Goal: Information Seeking & Learning: Find specific fact

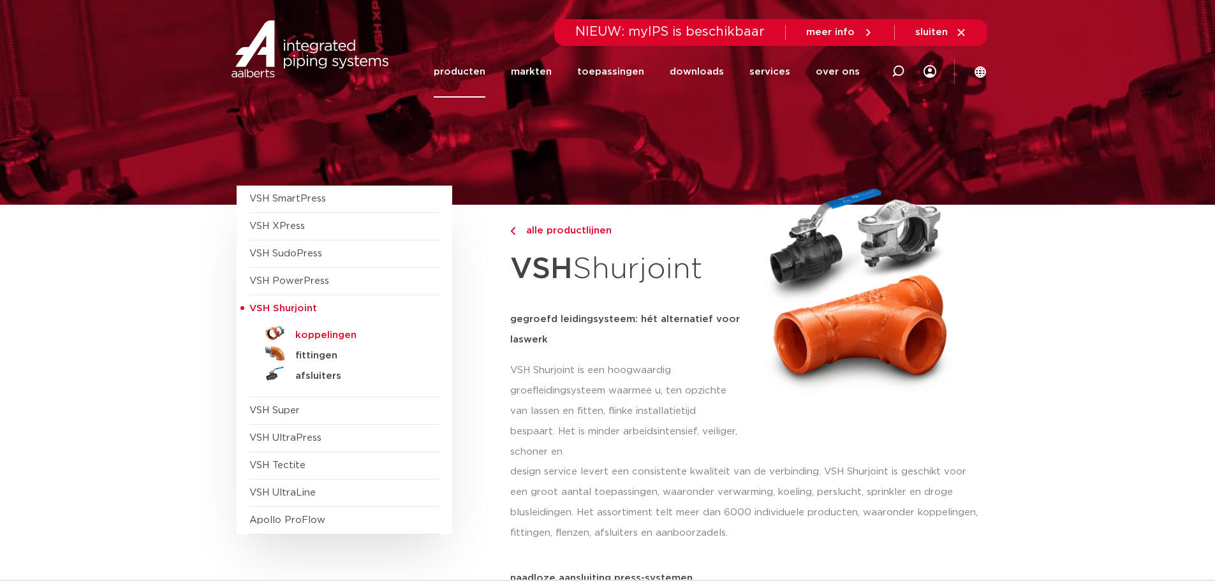
click at [312, 339] on h5 "koppelingen" at bounding box center [358, 335] width 126 height 11
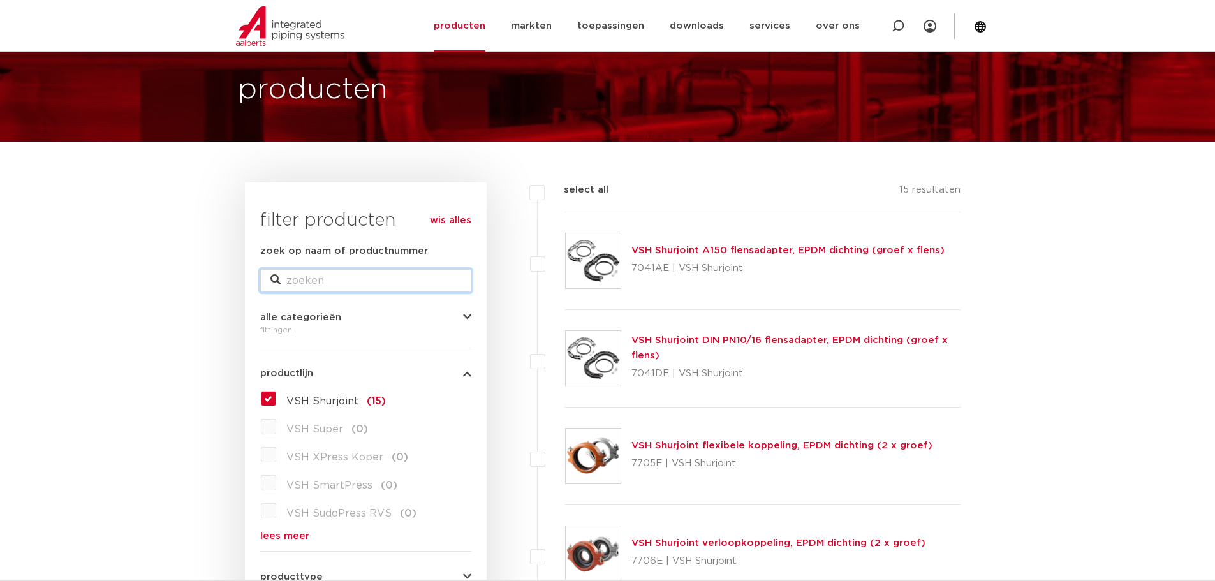
scroll to position [64, 0]
click at [328, 278] on input "zoek op naam of productnummer" at bounding box center [365, 280] width 211 height 23
type input "7722"
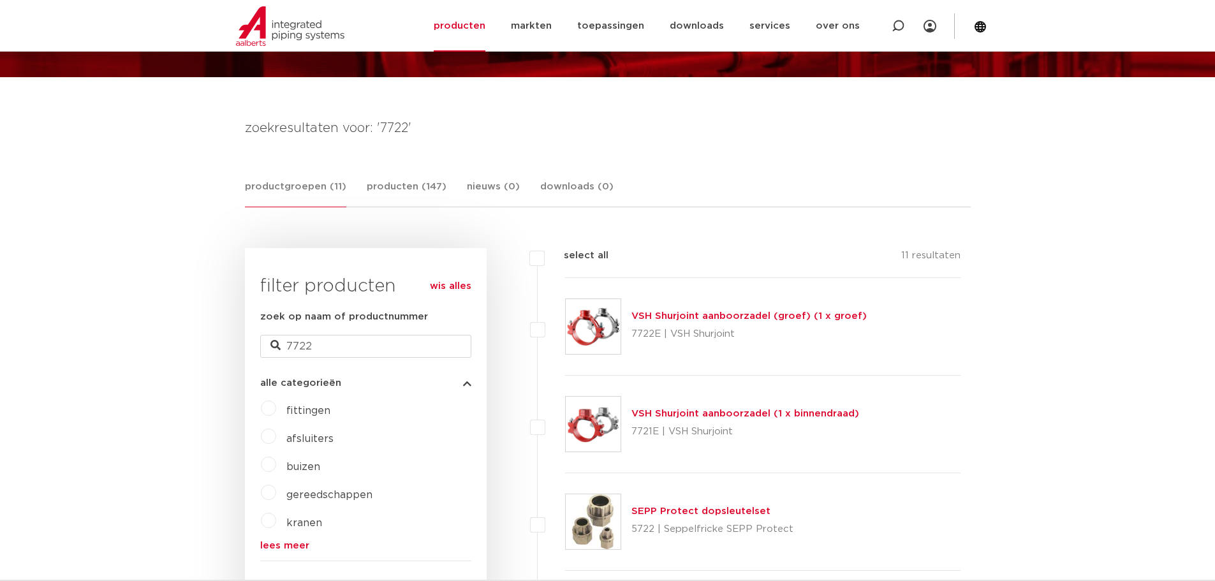
scroll to position [128, 0]
click at [673, 320] on link "VSH Shurjoint aanboorzadel (groef) (1 x groef)" at bounding box center [748, 317] width 235 height 10
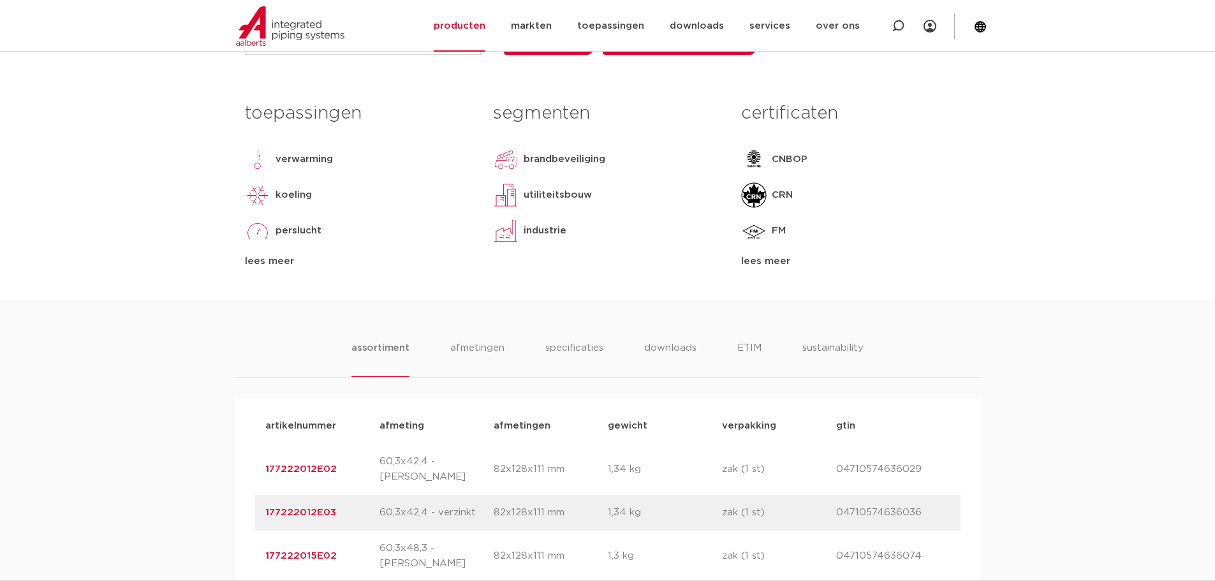
scroll to position [702, 0]
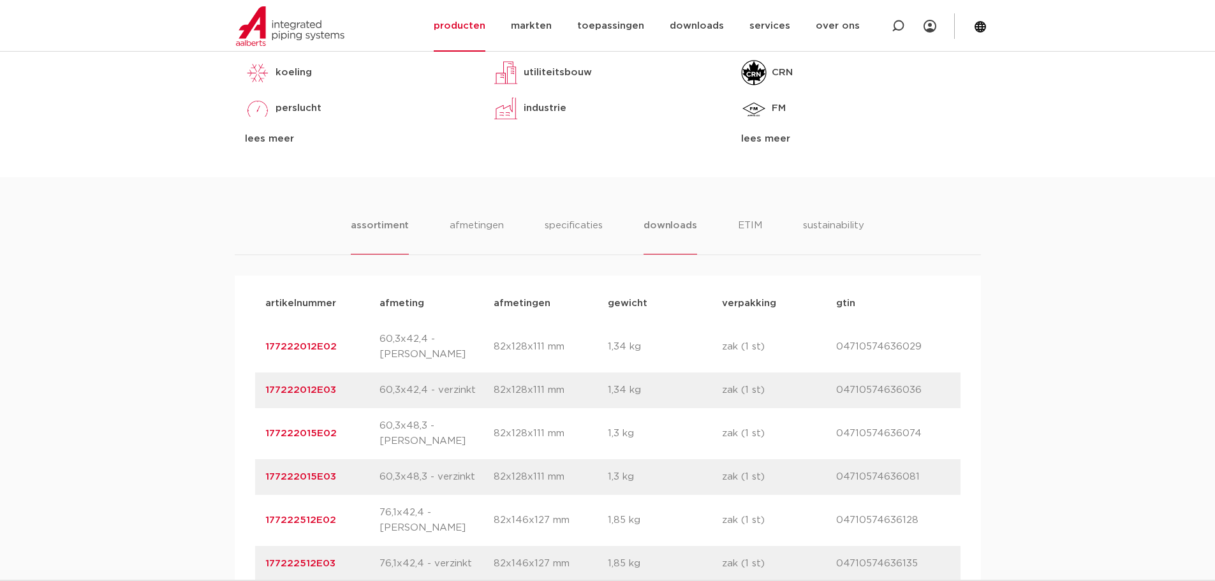
click at [689, 226] on li "downloads" at bounding box center [669, 236] width 53 height 36
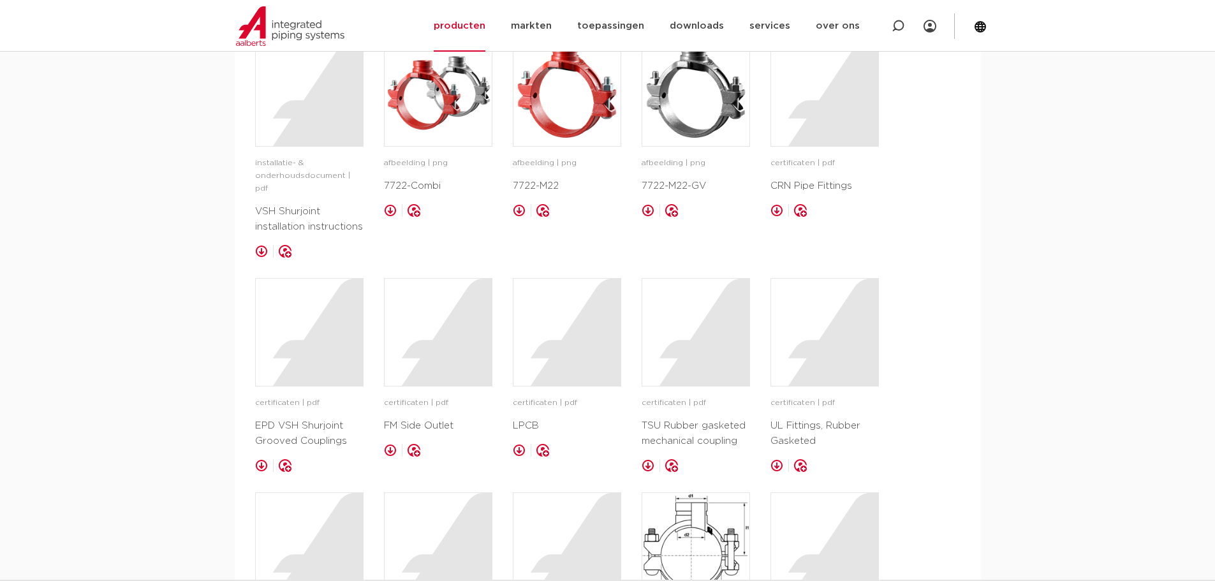
scroll to position [957, 0]
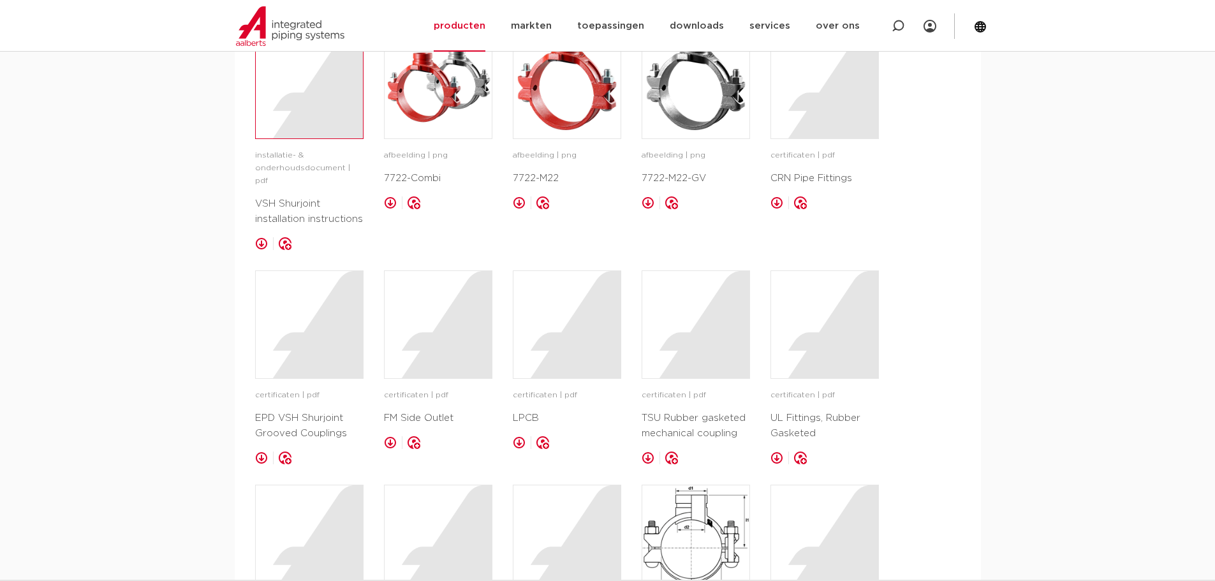
click at [312, 115] on div at bounding box center [309, 84] width 107 height 107
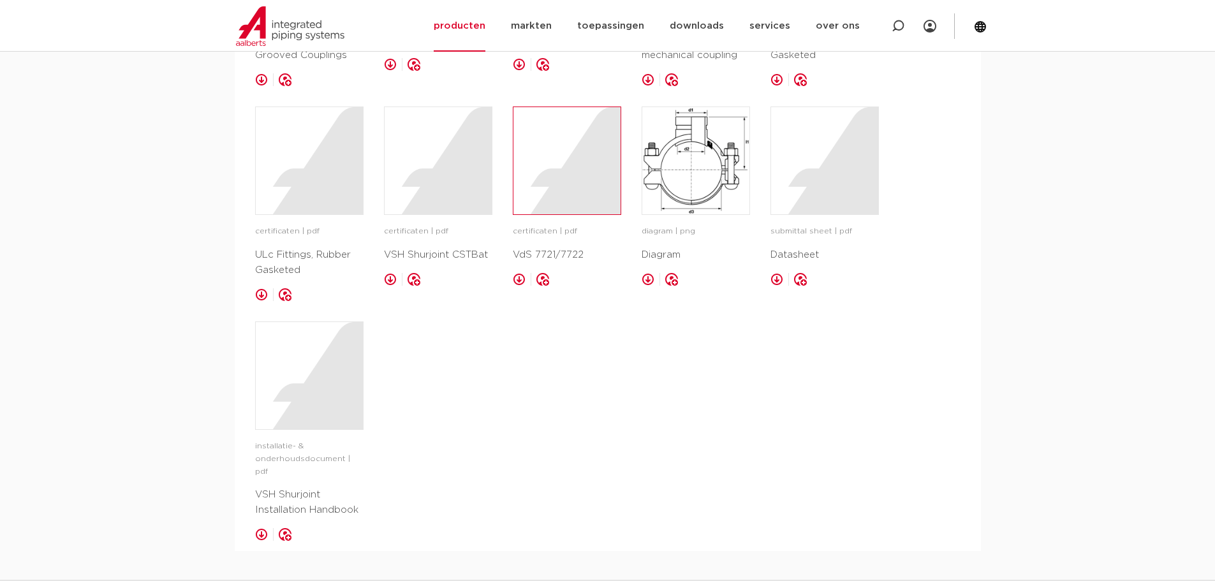
scroll to position [1339, 0]
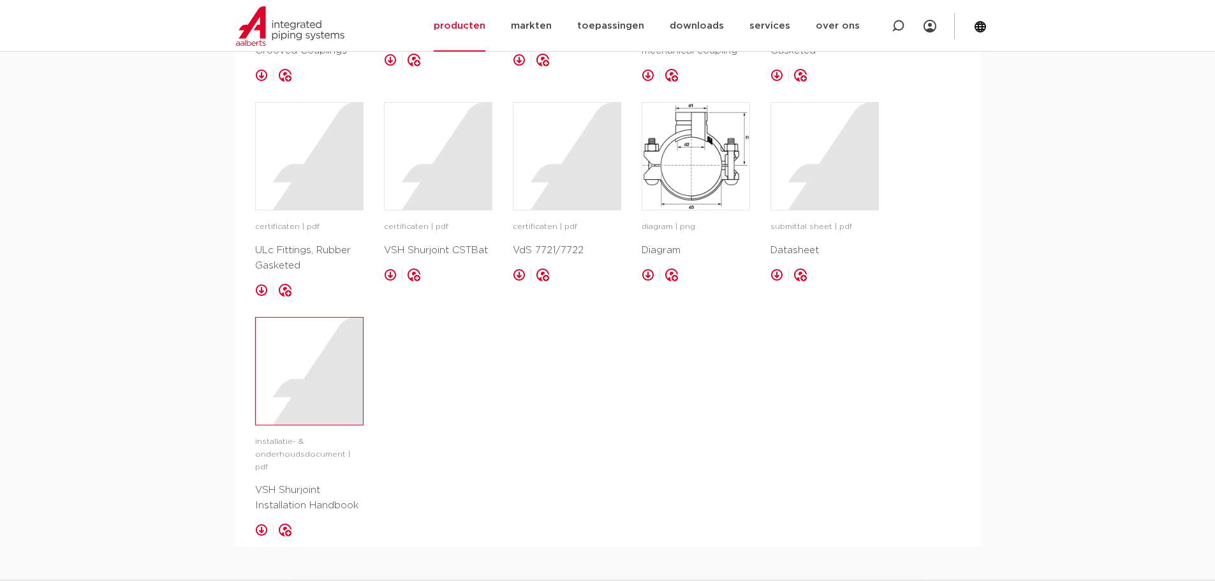
click at [325, 383] on div at bounding box center [309, 371] width 107 height 107
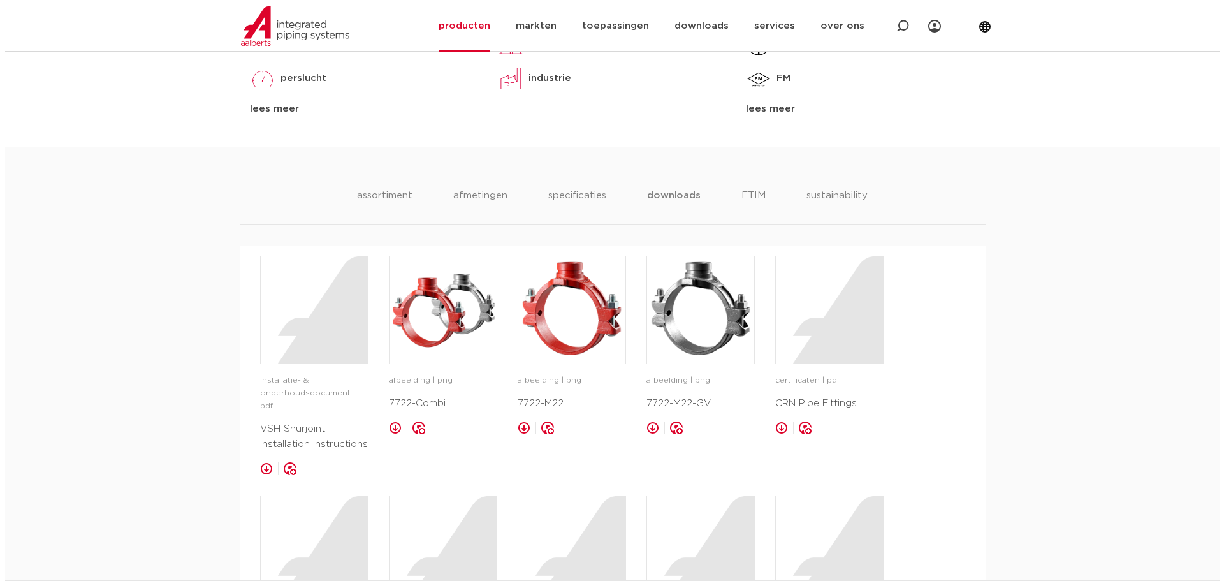
scroll to position [574, 0]
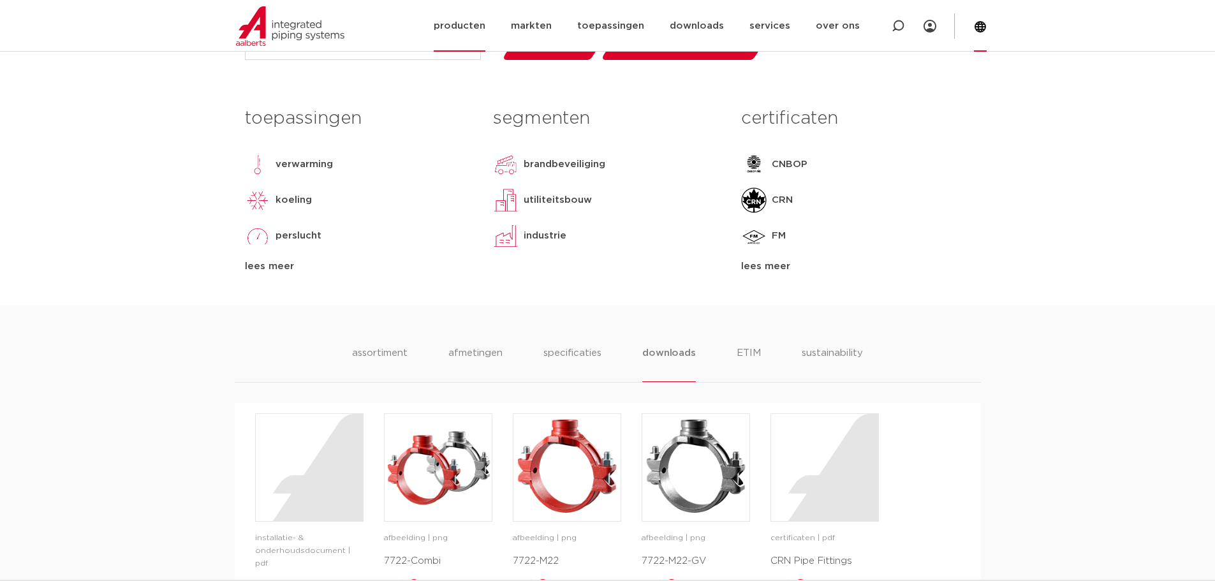
click at [985, 36] on div at bounding box center [980, 26] width 13 height 52
click at [981, 24] on icon at bounding box center [979, 26] width 11 height 11
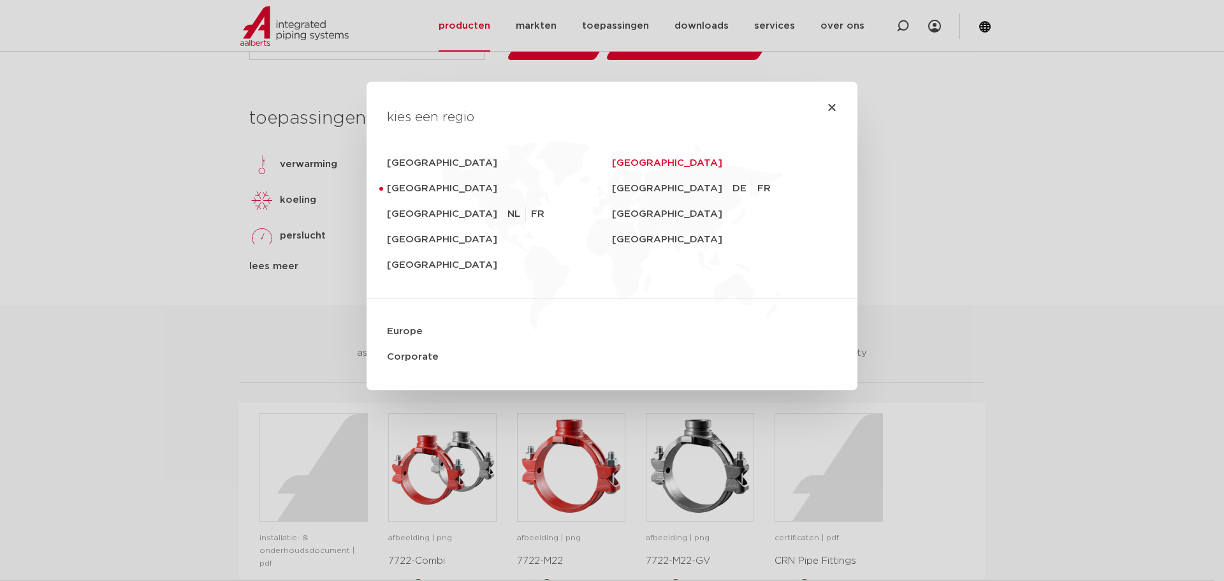
click at [635, 163] on link "Sverige" at bounding box center [724, 164] width 225 height 26
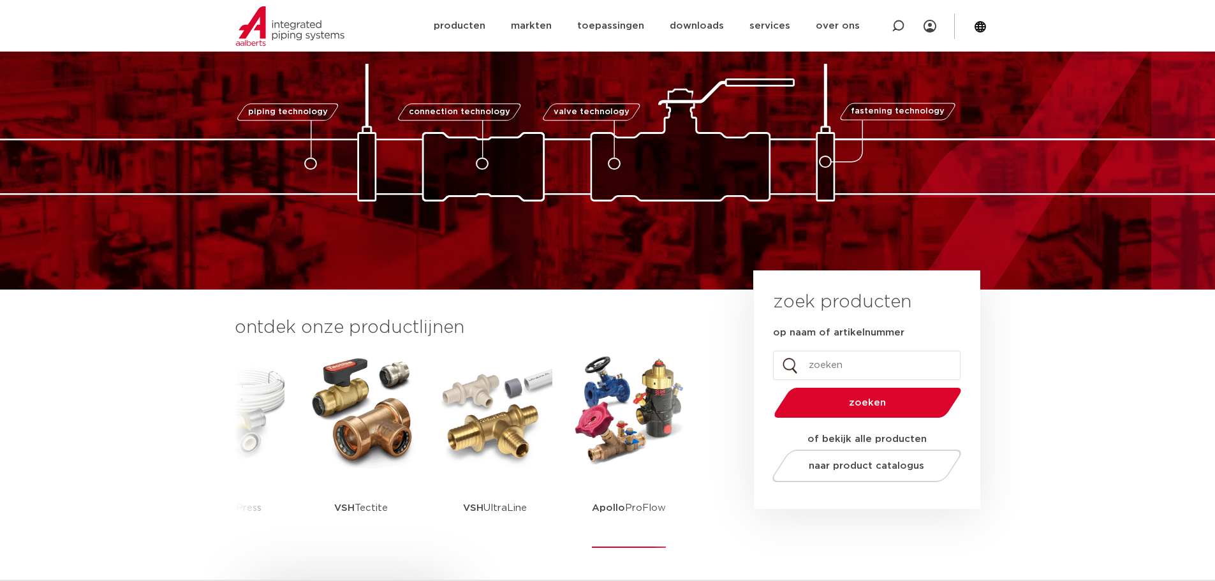
scroll to position [64, 0]
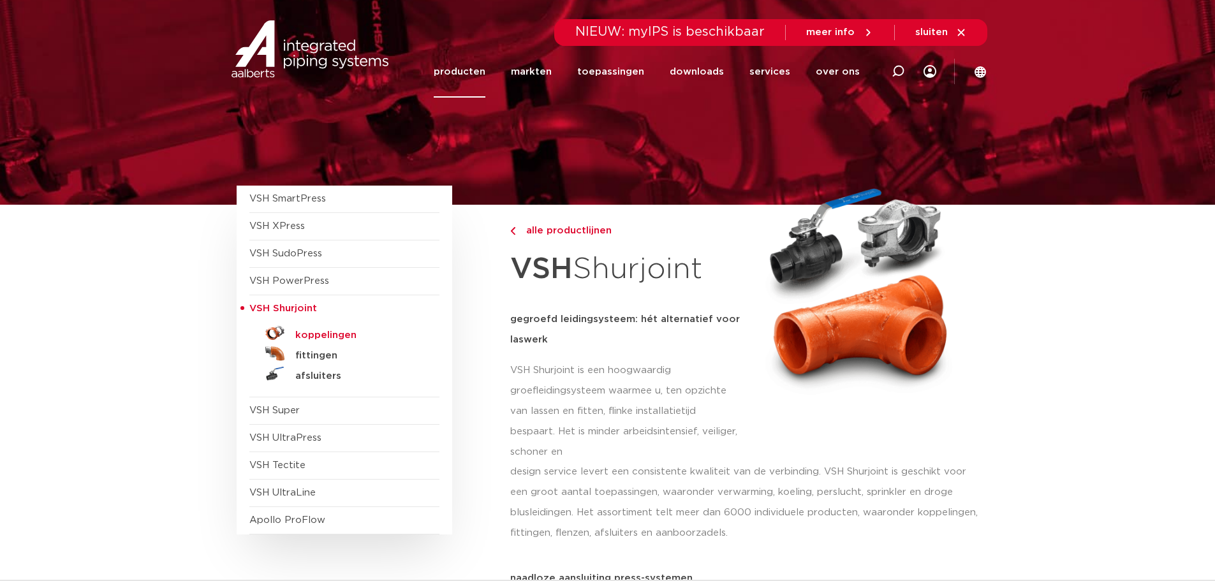
click at [333, 340] on h5 "koppelingen" at bounding box center [358, 335] width 126 height 11
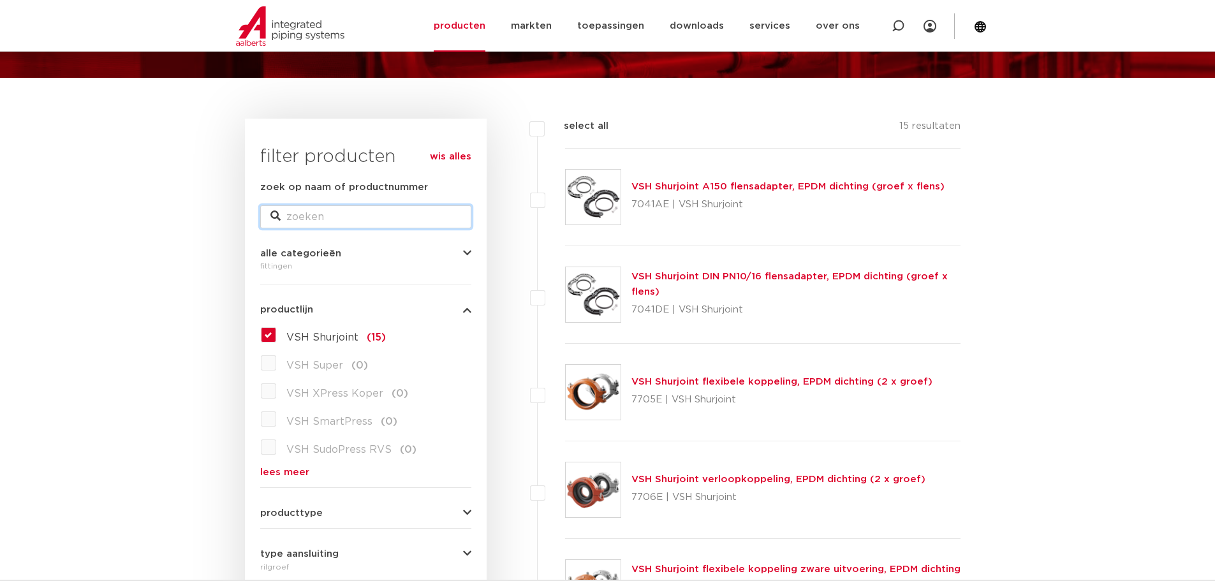
click at [330, 223] on input "zoek op naam of productnummer" at bounding box center [365, 216] width 211 height 23
type input "Z07"
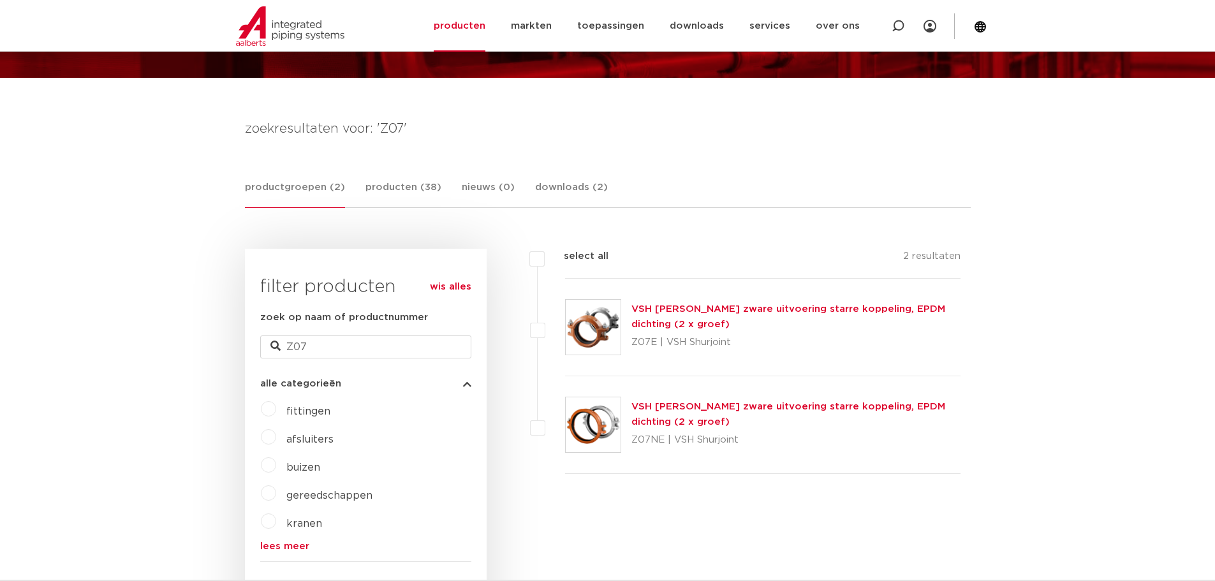
click at [680, 310] on link "VSH [PERSON_NAME] zware uitvoering starre koppeling, EPDM dichting (2 x groef)" at bounding box center [788, 316] width 314 height 25
click at [676, 309] on link "VSH [PERSON_NAME] zware uitvoering starre koppeling, EPDM dichting (2 x groef)" at bounding box center [788, 316] width 314 height 25
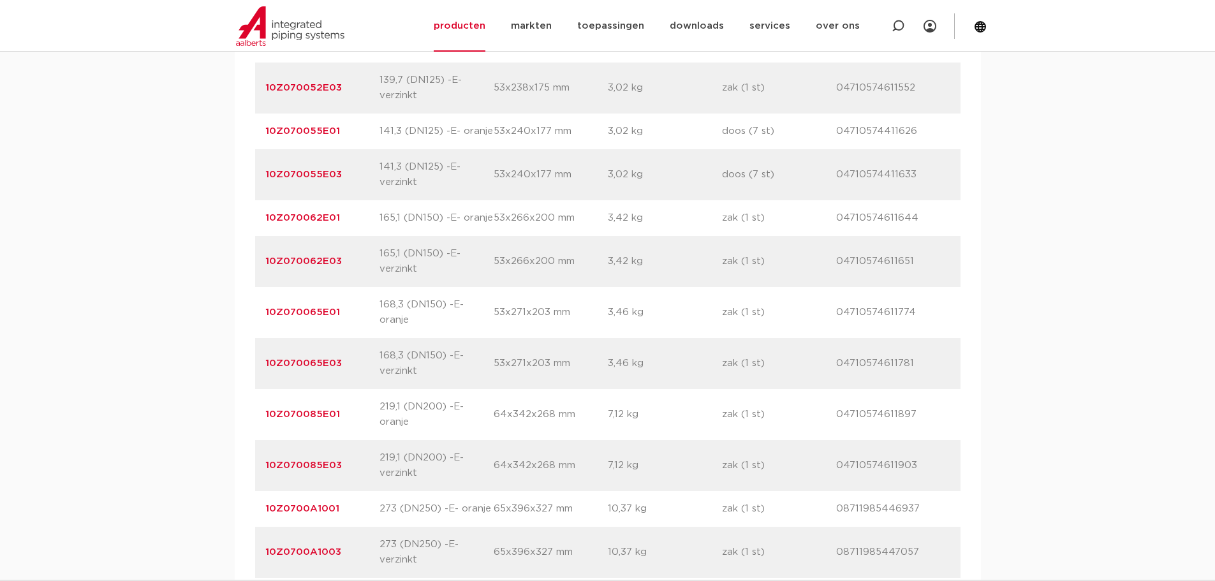
scroll to position [1722, 0]
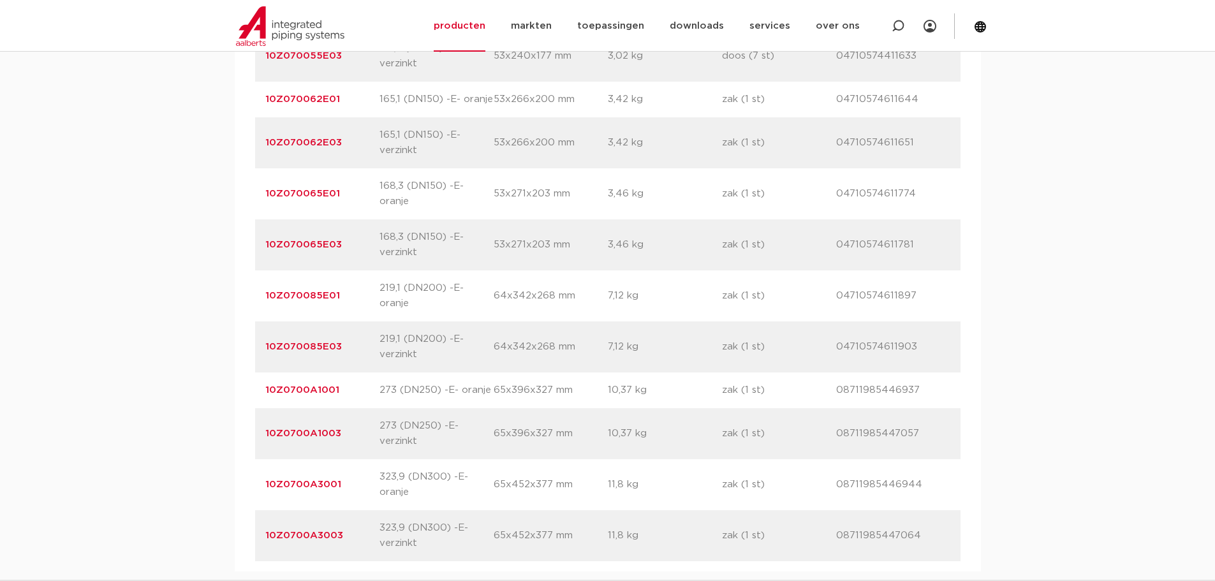
drag, startPoint x: 342, startPoint y: 180, endPoint x: 260, endPoint y: 184, distance: 82.4
click at [260, 184] on div "artikelnummer 10Z070065E01 afmeting 168,3 (DN150) -[GEOGRAPHIC_DATA] [GEOGRAPHI…" at bounding box center [607, 193] width 705 height 51
copy link "10Z070065E01"
